Goal: Find specific page/section: Find specific page/section

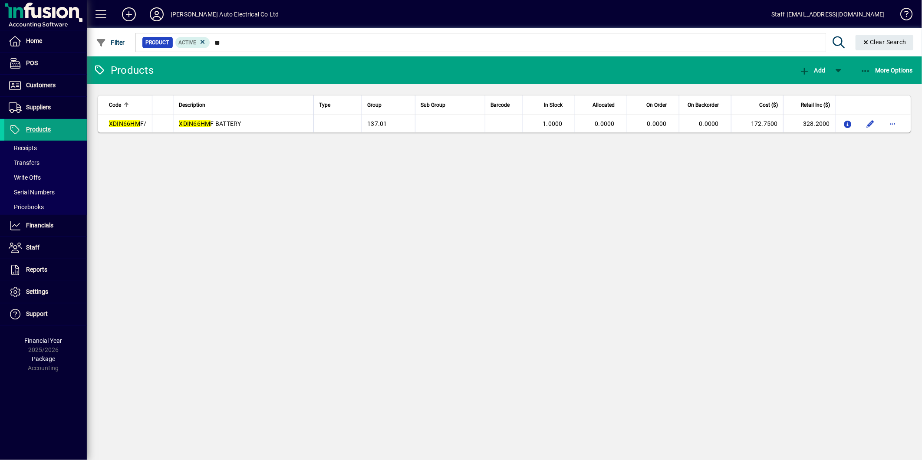
type input "*"
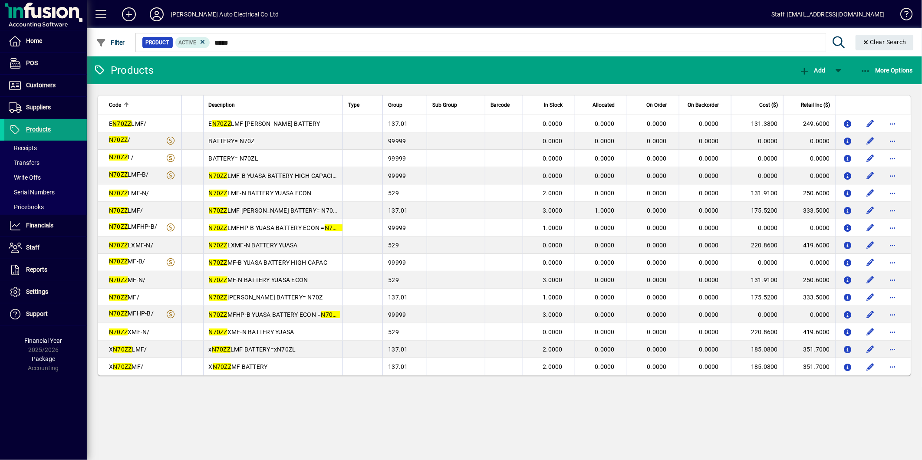
type input "*****"
